Goal: Task Accomplishment & Management: Manage account settings

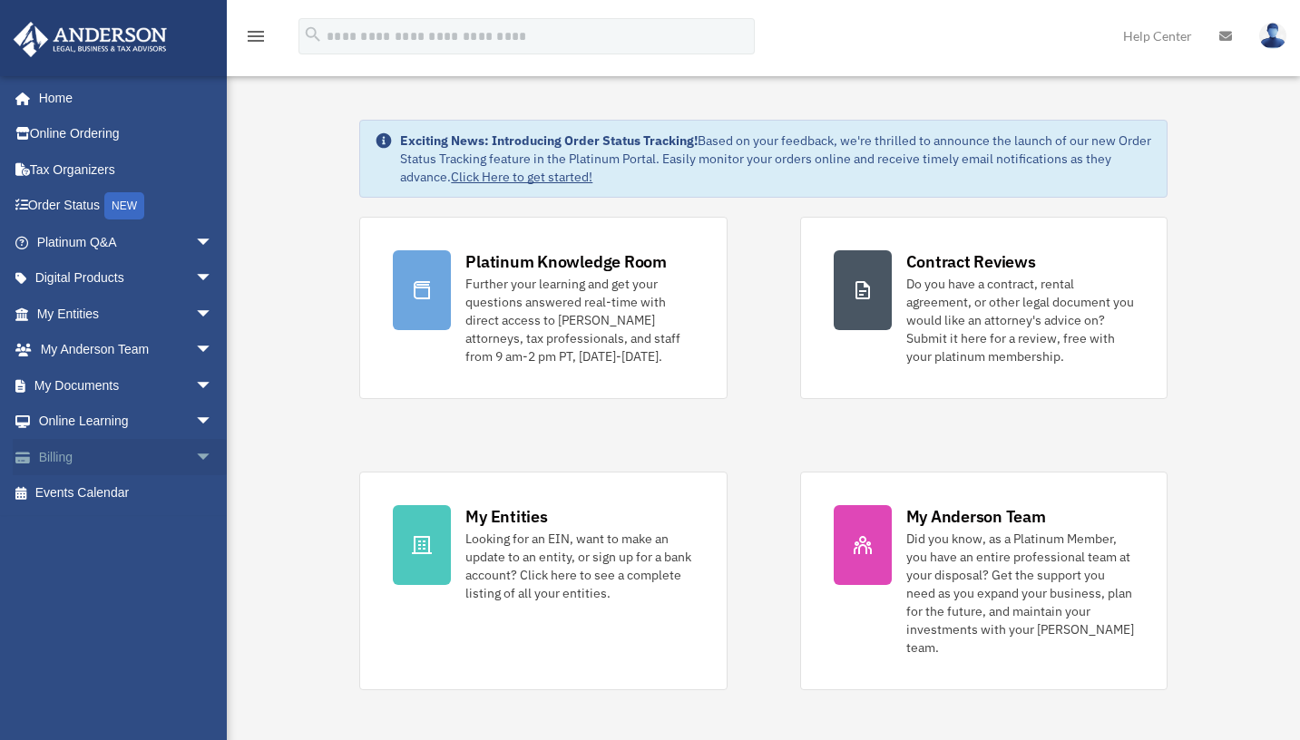
click at [168, 449] on link "Billing arrow_drop_down" at bounding box center [127, 457] width 228 height 36
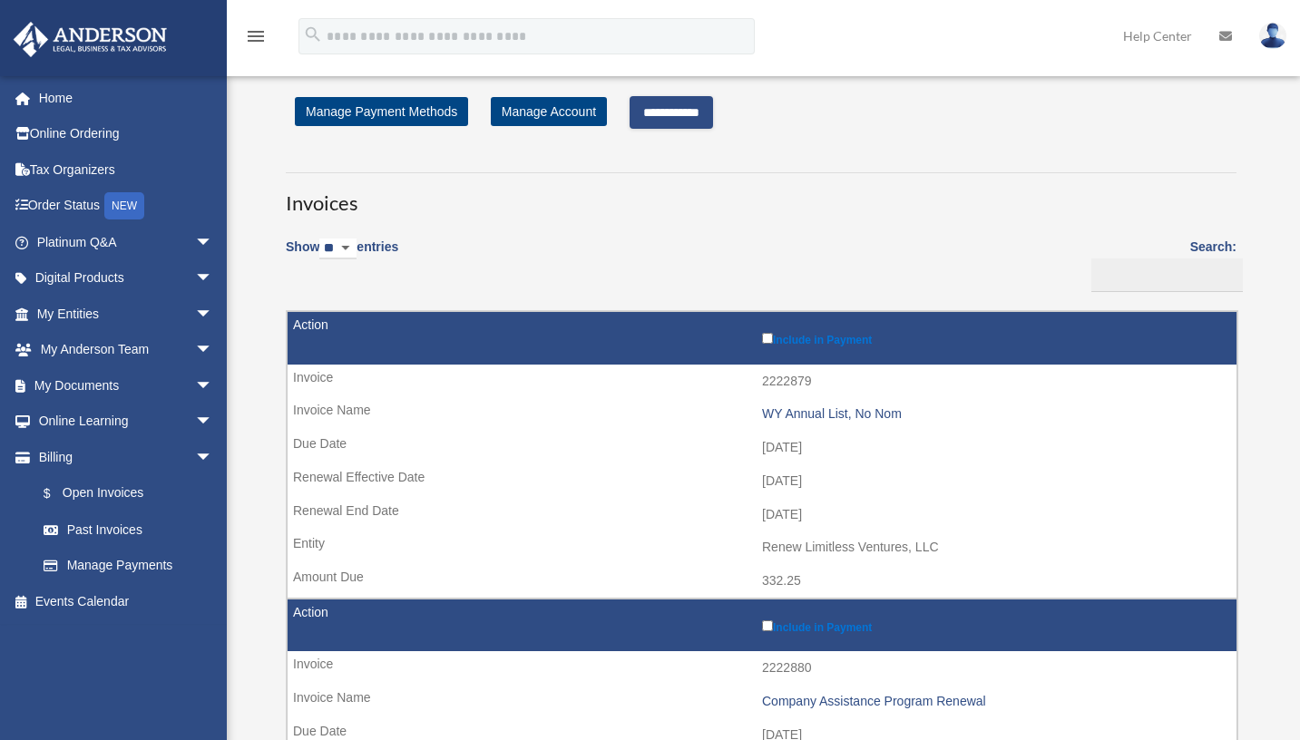
scroll to position [10, 0]
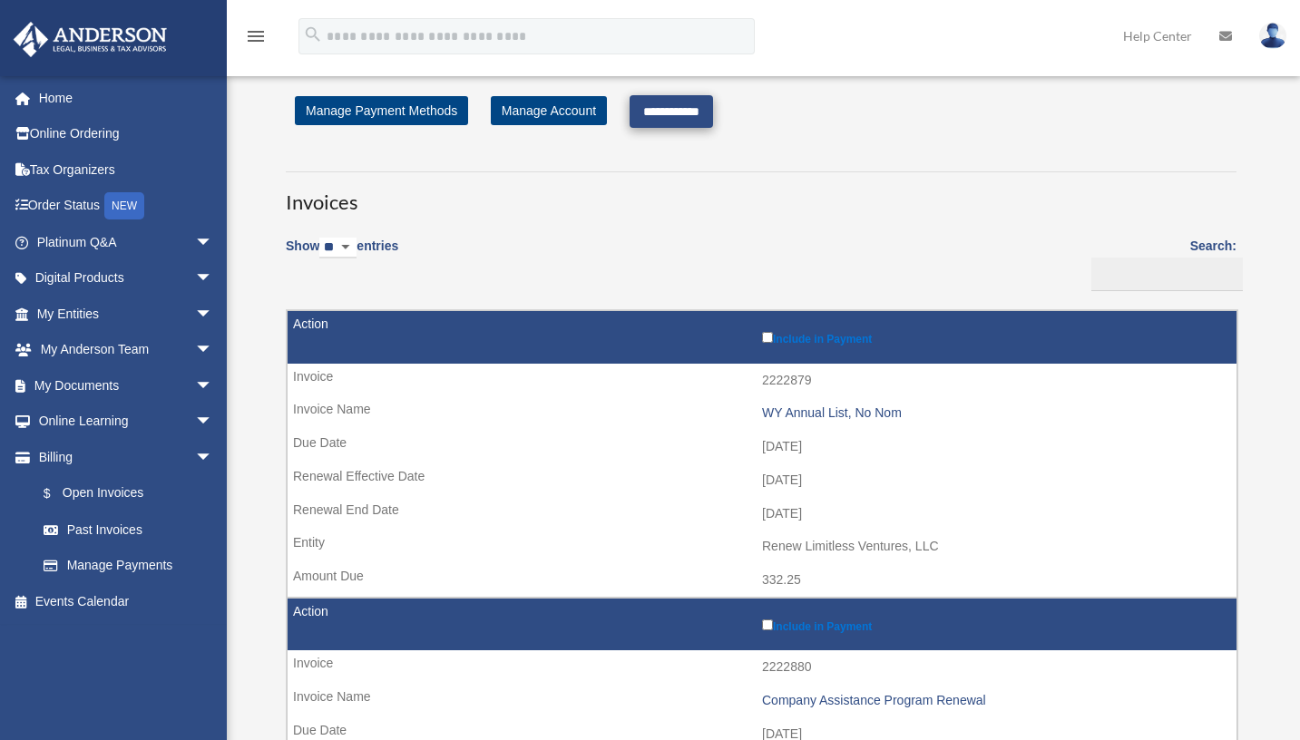
click at [698, 114] on input "**********" at bounding box center [671, 111] width 83 height 33
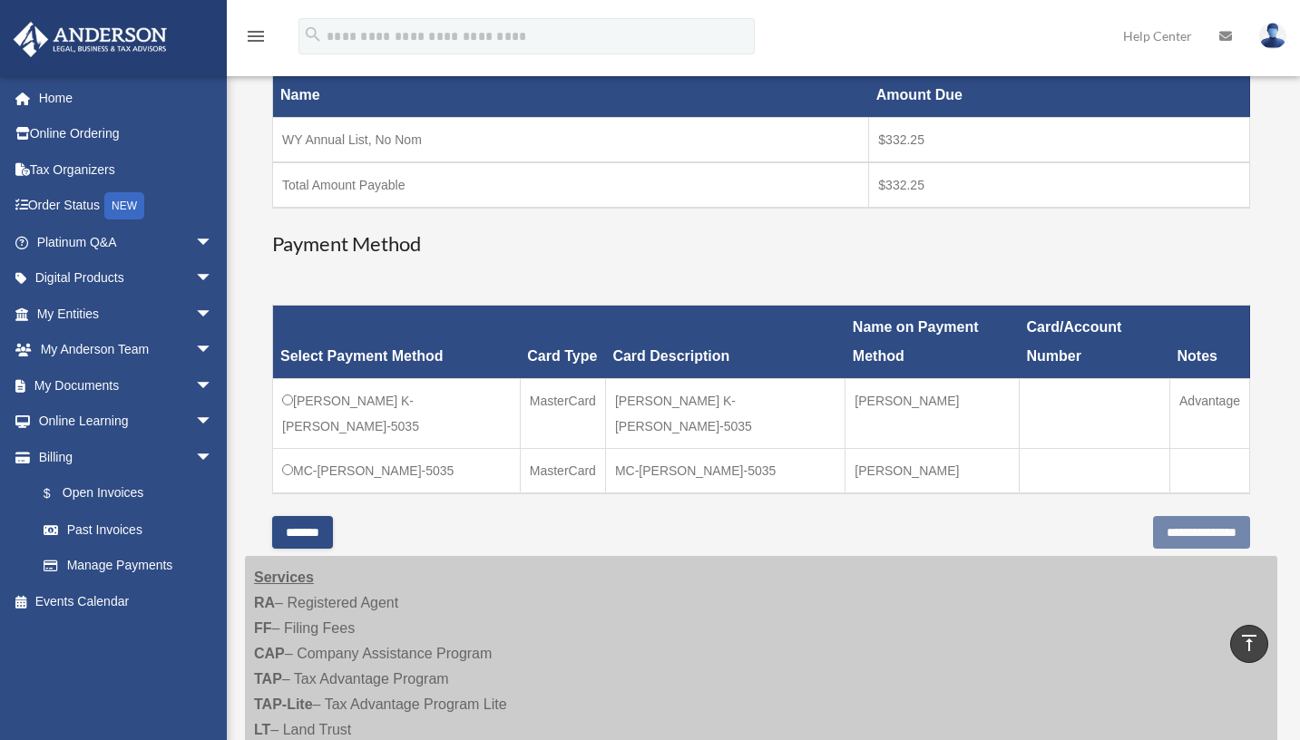
scroll to position [304, 0]
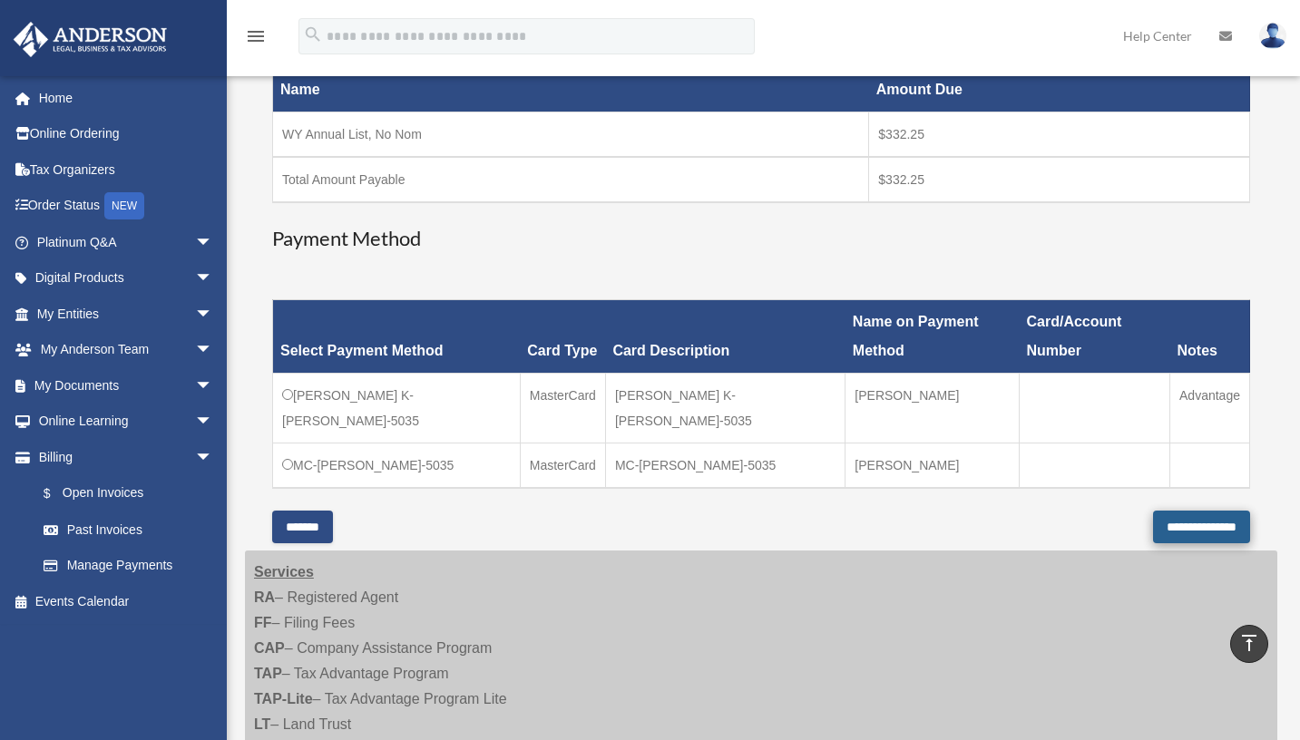
click at [1171, 511] on input "**********" at bounding box center [1201, 527] width 97 height 33
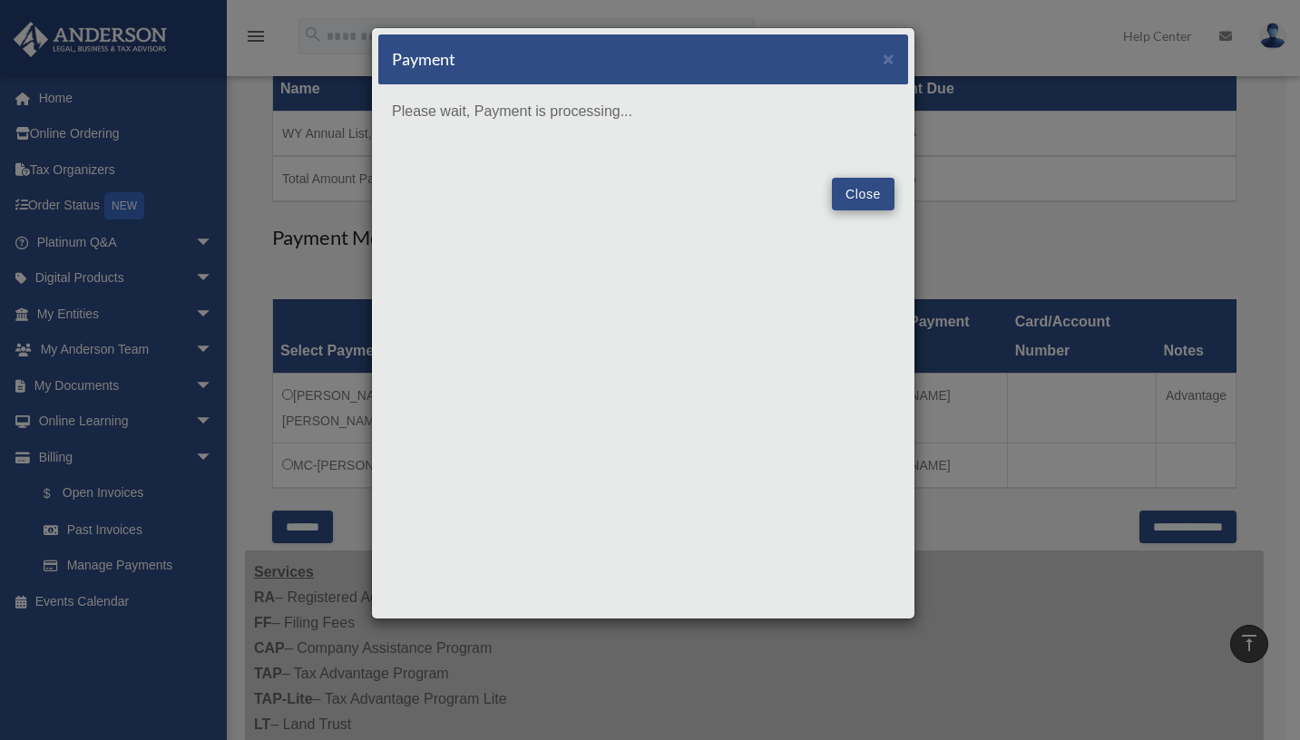
click at [860, 189] on button "Close" at bounding box center [863, 194] width 63 height 33
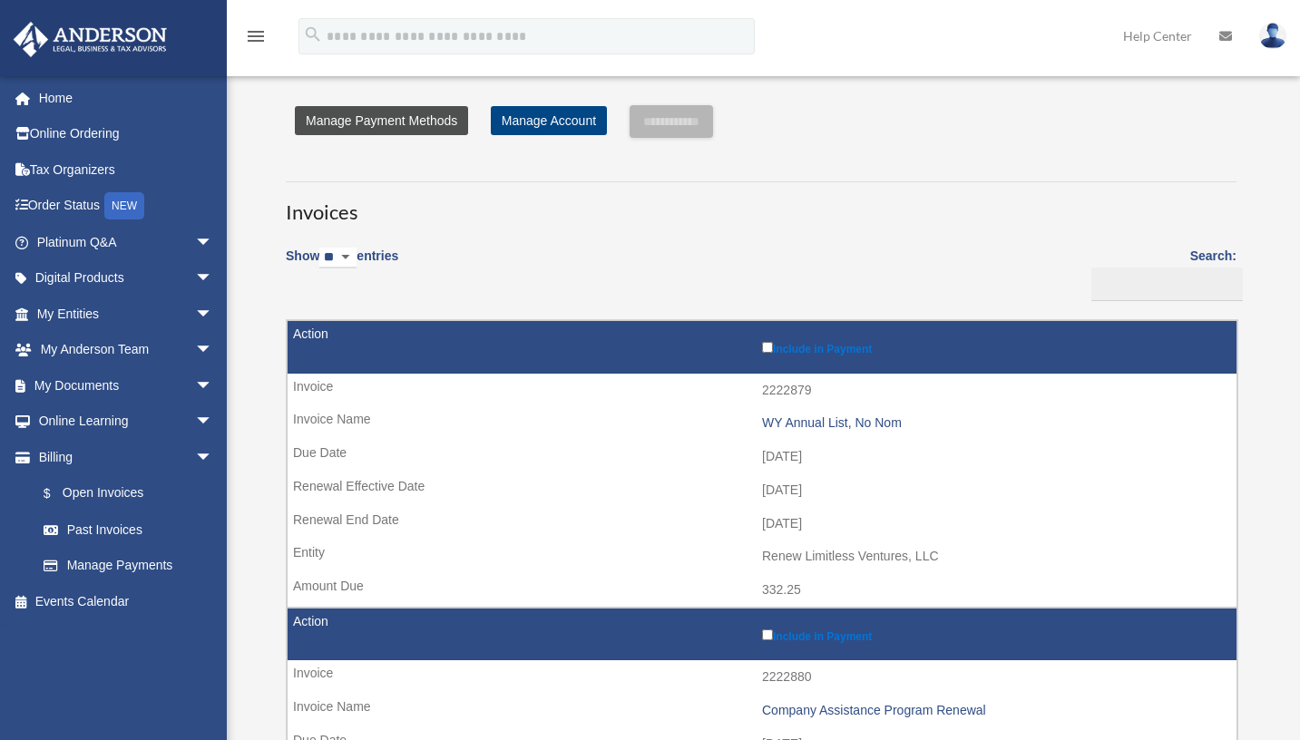
click at [409, 120] on link "Manage Payment Methods" at bounding box center [381, 120] width 173 height 29
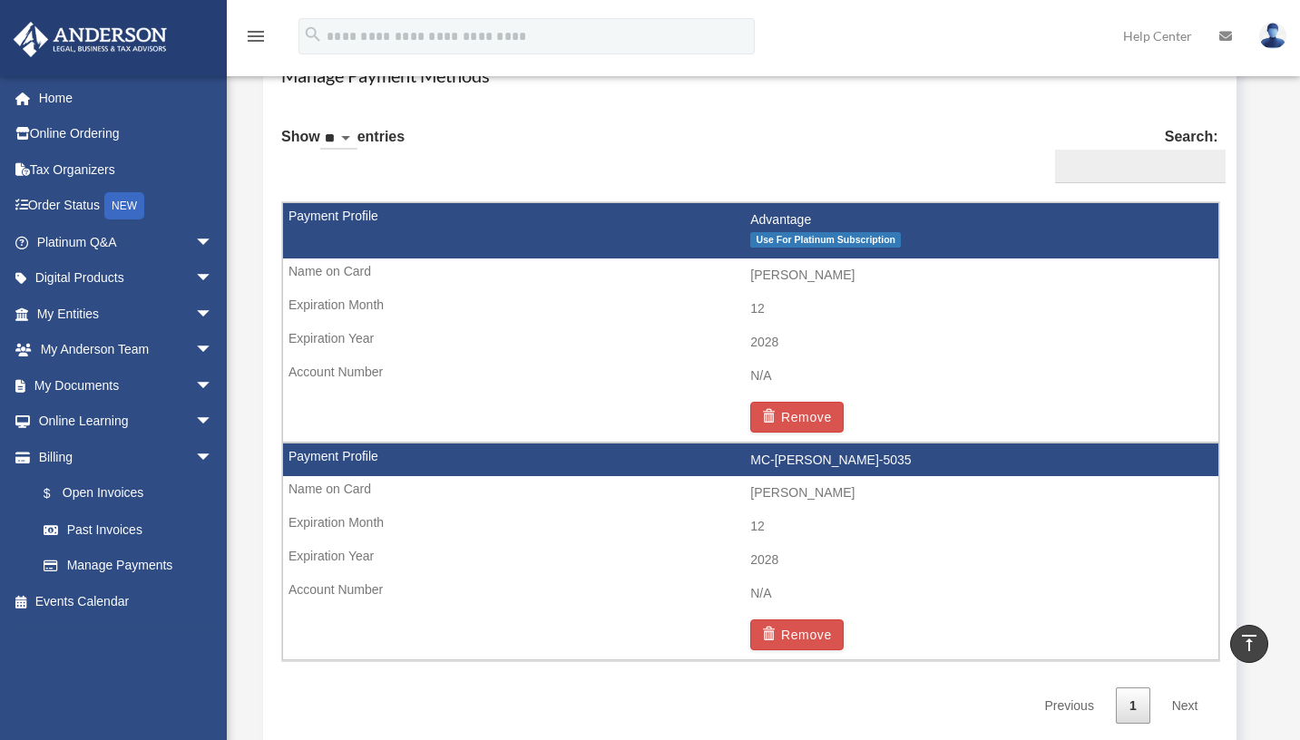
scroll to position [1102, 0]
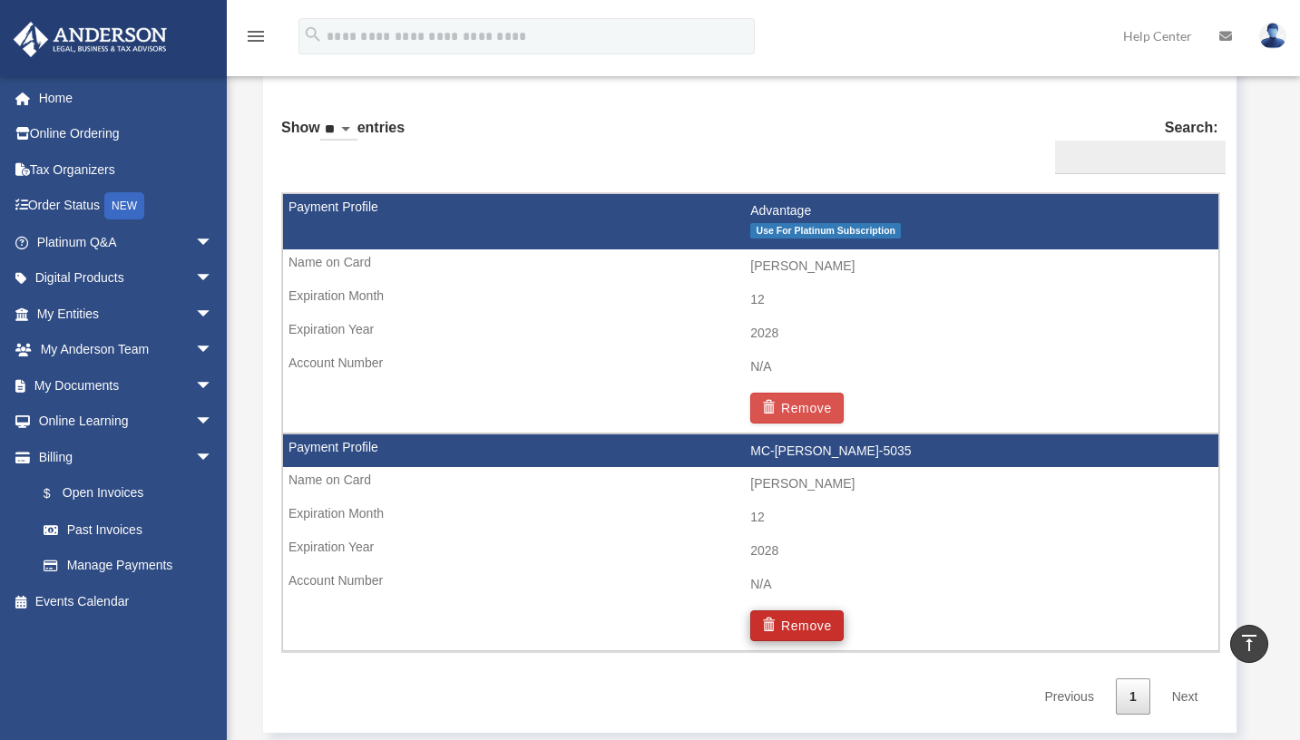
click at [802, 622] on button "Remove" at bounding box center [796, 626] width 93 height 31
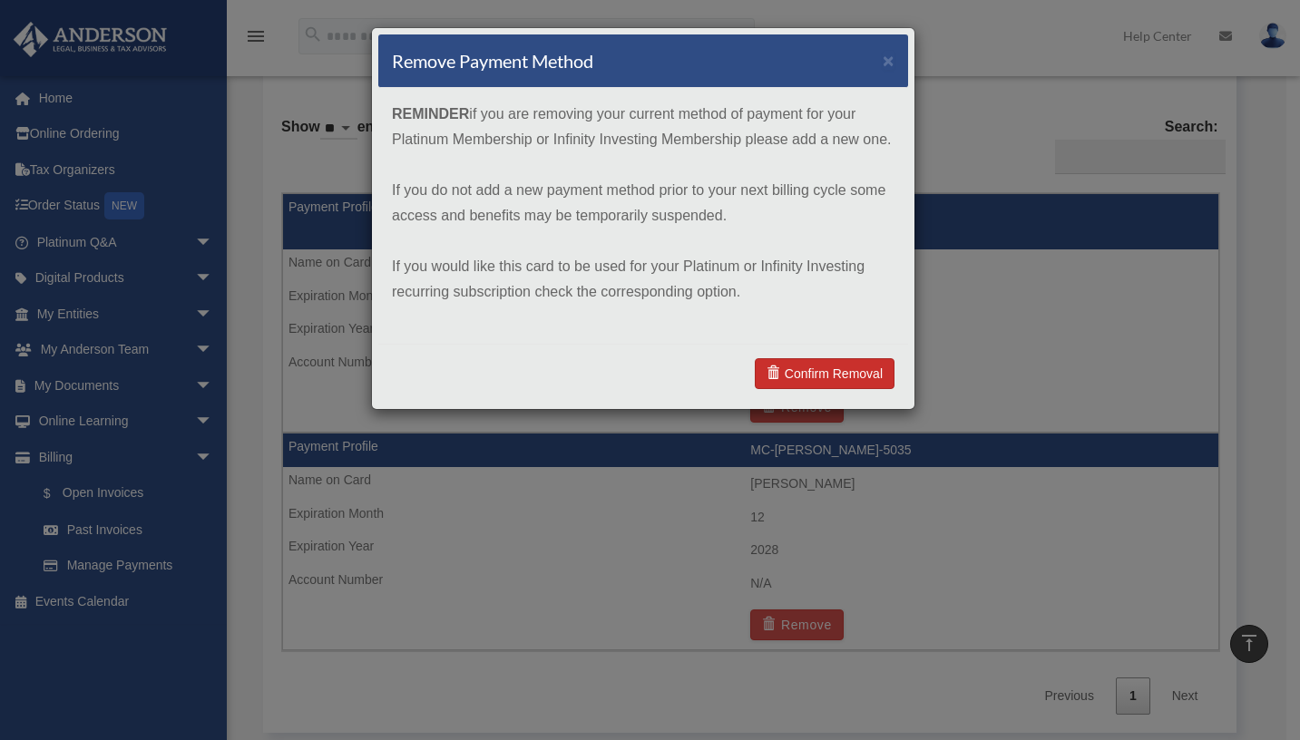
click at [825, 375] on link "Confirm Removal" at bounding box center [825, 373] width 140 height 31
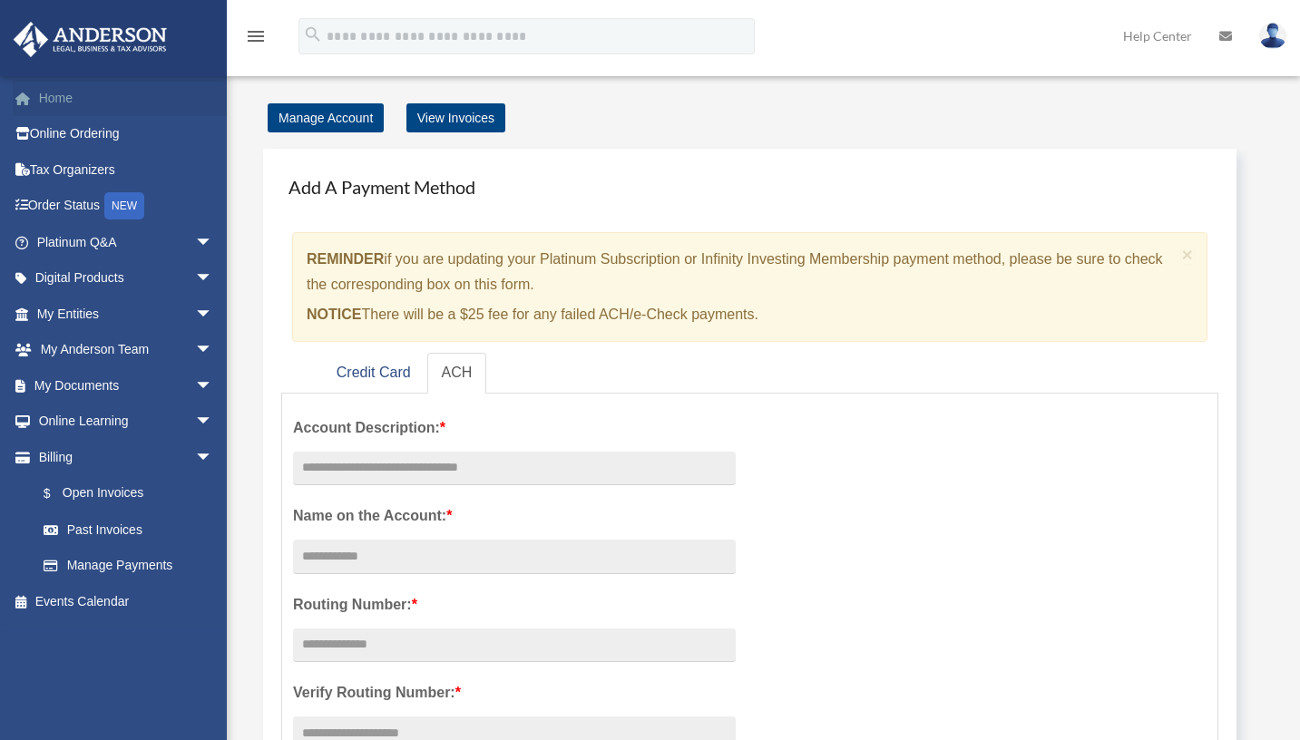
scroll to position [0, 0]
click at [437, 114] on link "View Invoices" at bounding box center [455, 117] width 99 height 29
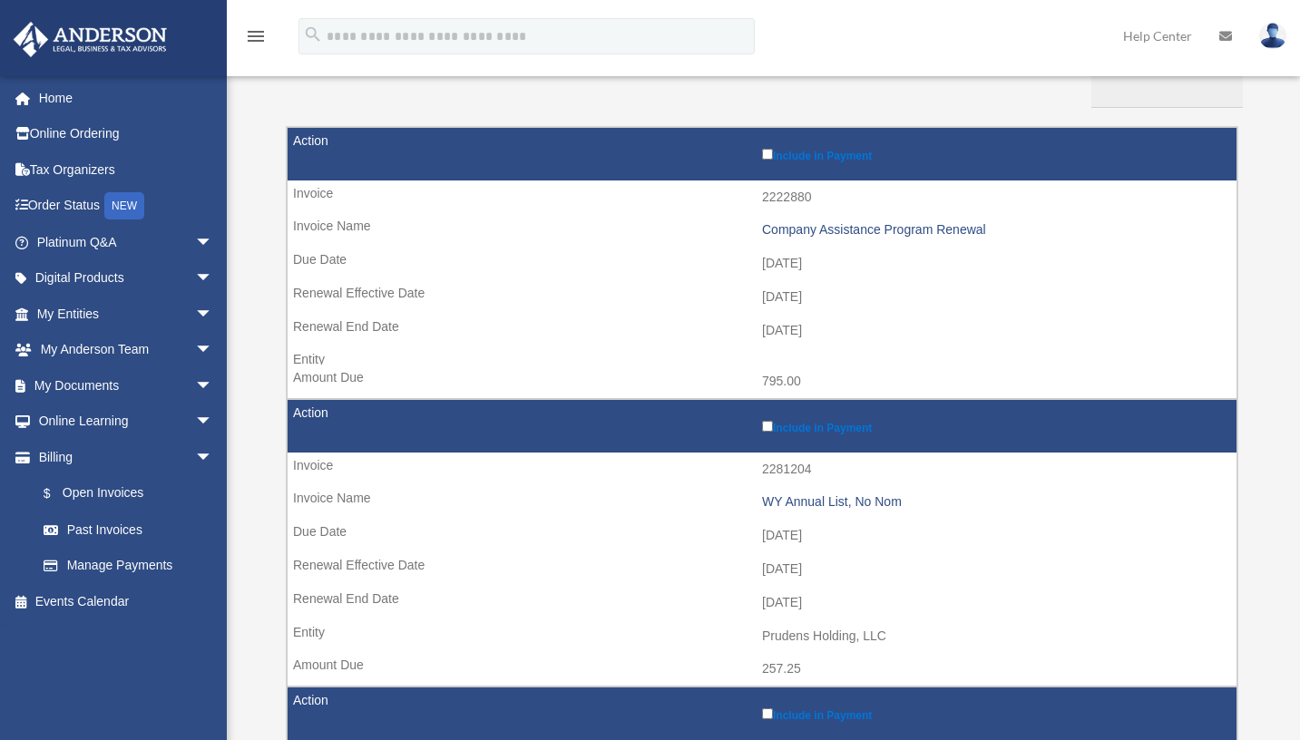
scroll to position [187, 0]
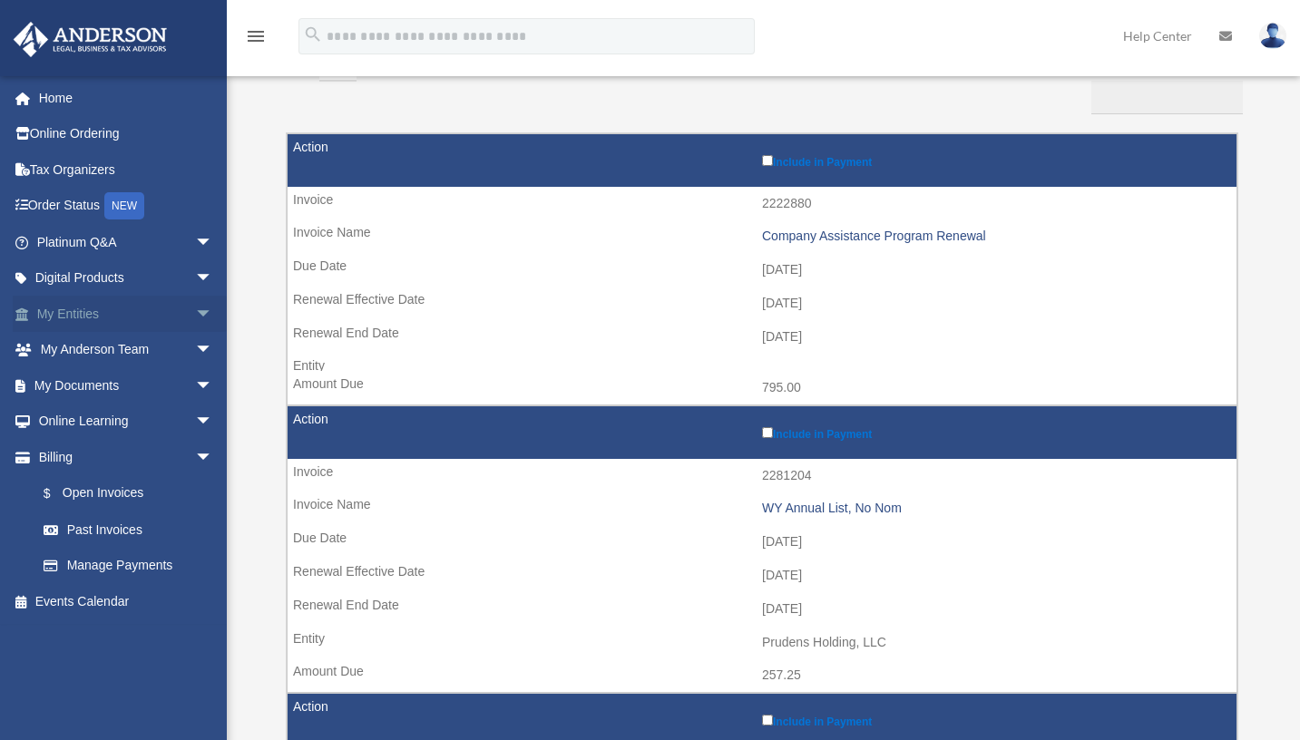
click at [90, 313] on link "My Entities arrow_drop_down" at bounding box center [127, 314] width 228 height 36
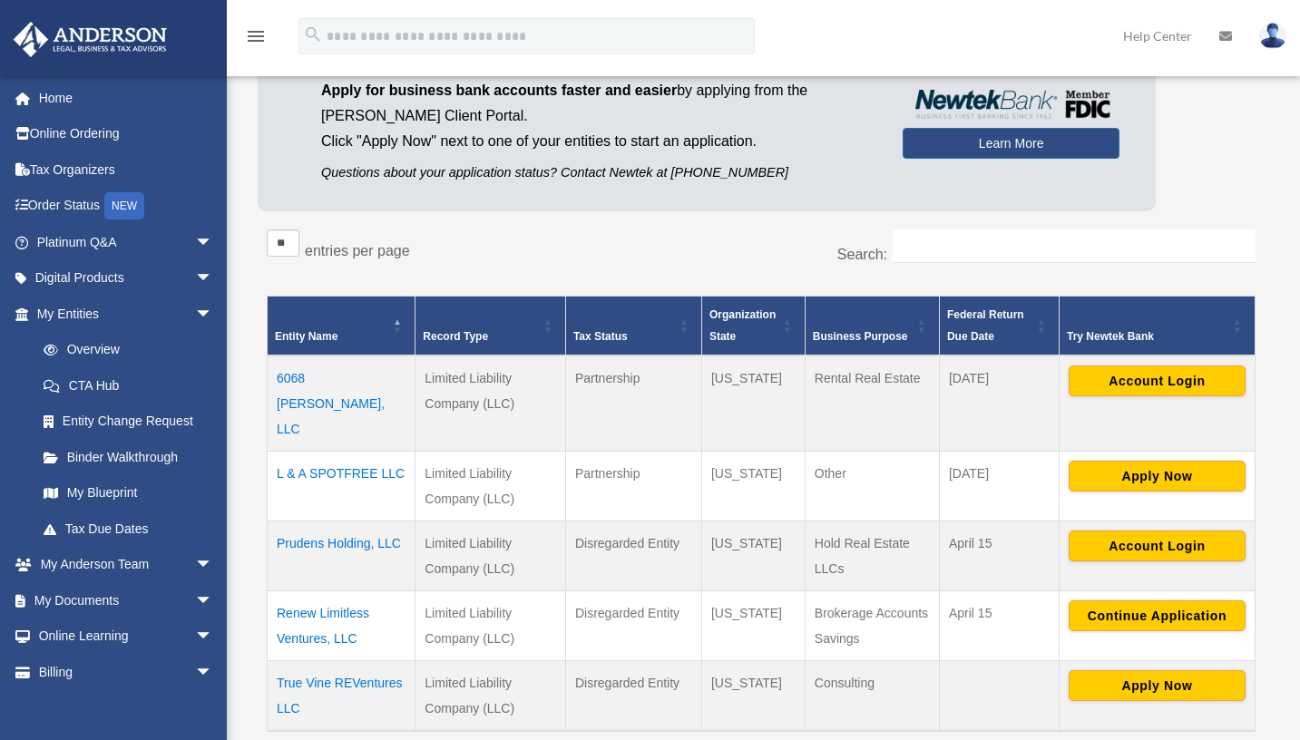
scroll to position [158, 0]
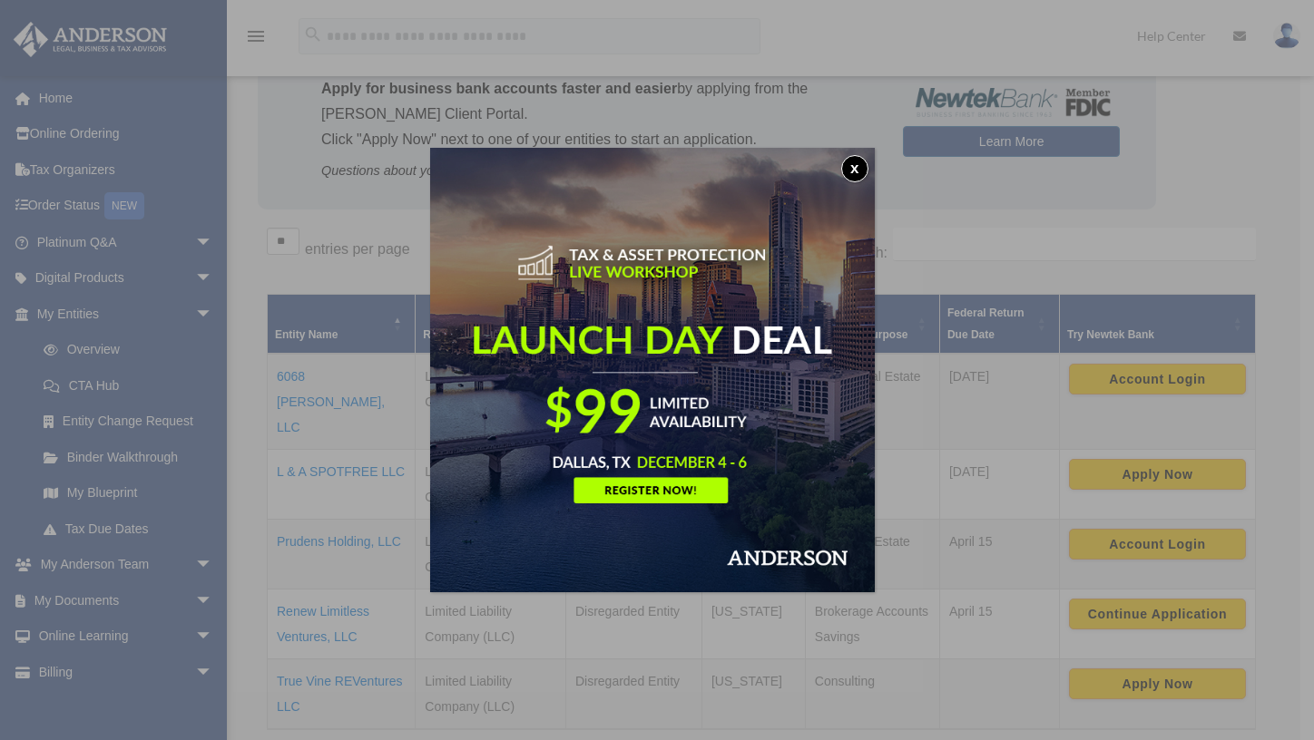
click at [997, 613] on div "x" at bounding box center [657, 370] width 1314 height 740
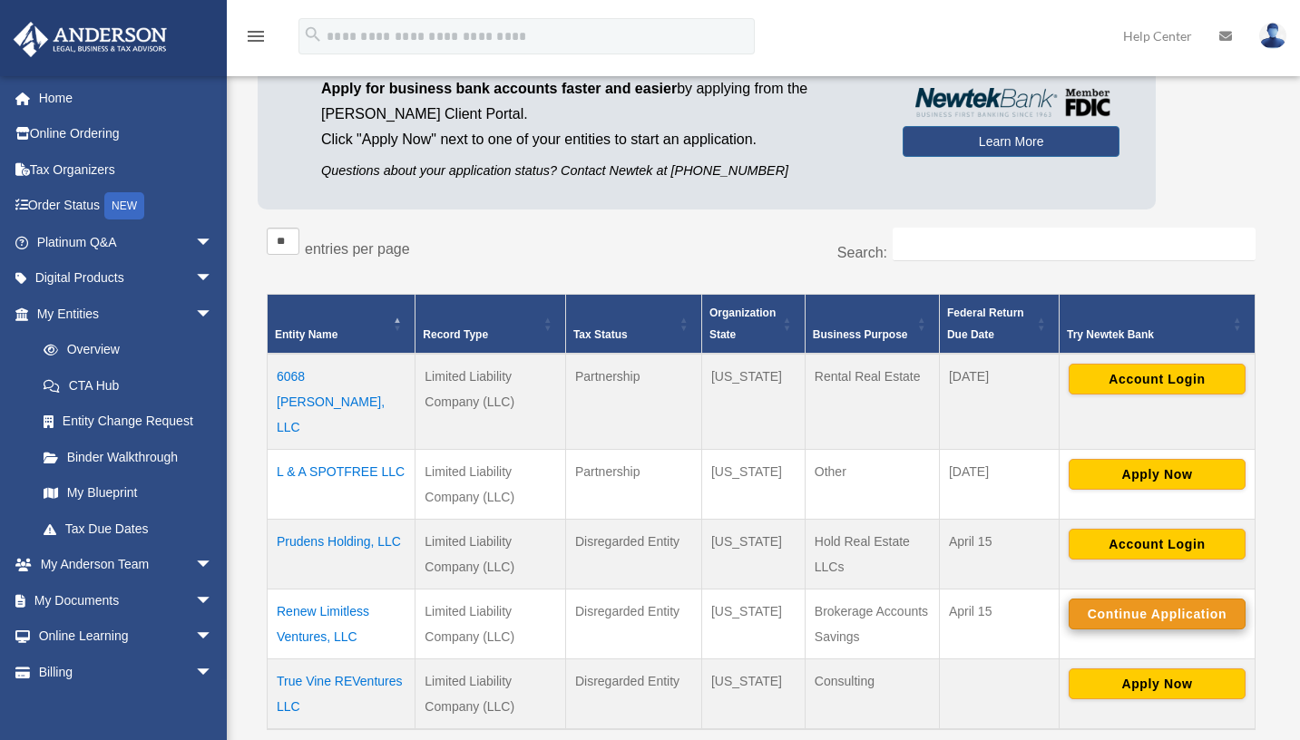
click at [1151, 599] on button "Continue Application" at bounding box center [1157, 614] width 177 height 31
